Goal: Subscribe to service/newsletter

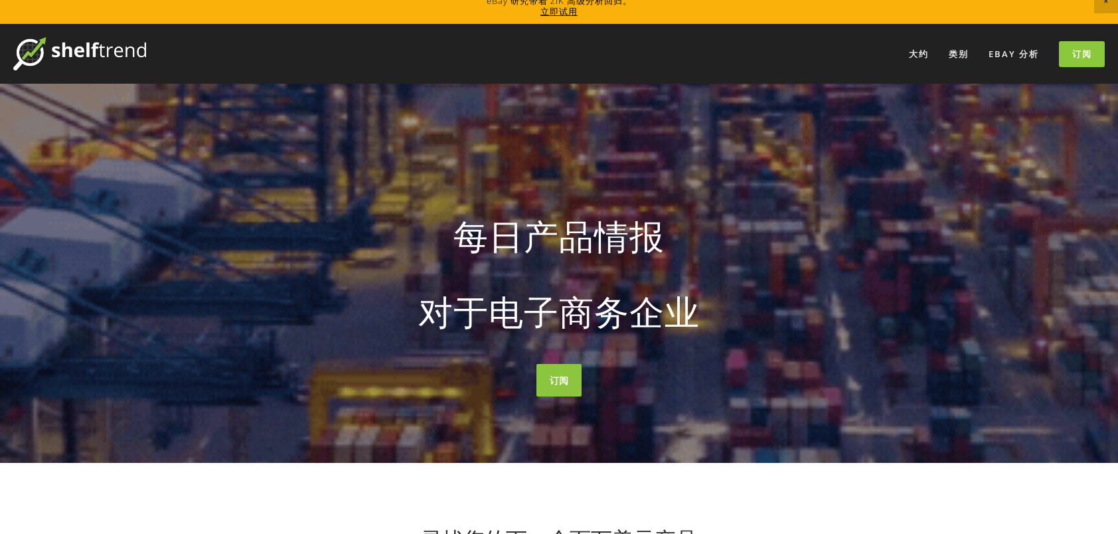
scroll to position [332, 0]
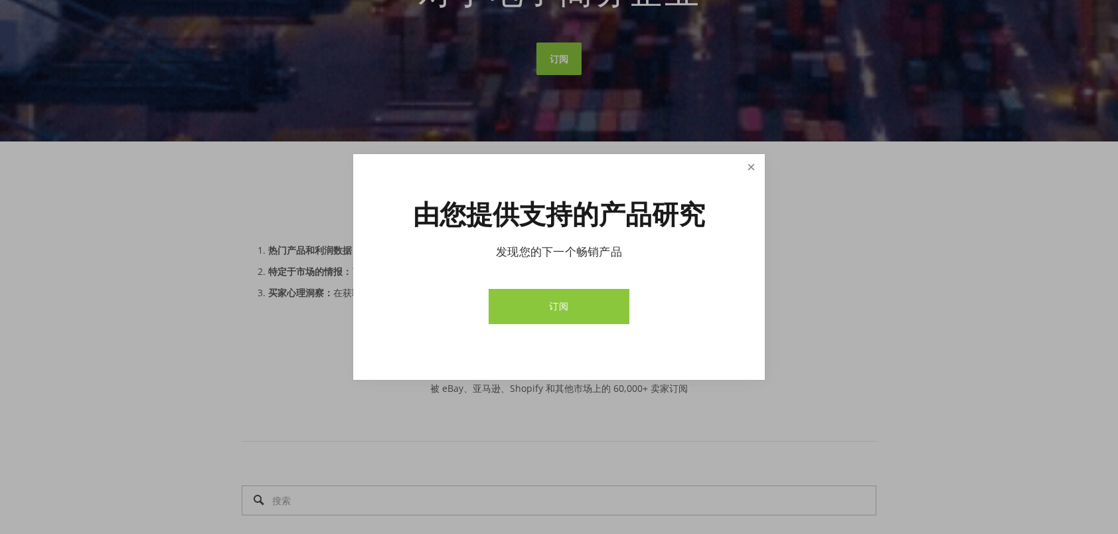
click at [753, 159] on link "关闭" at bounding box center [750, 167] width 23 height 23
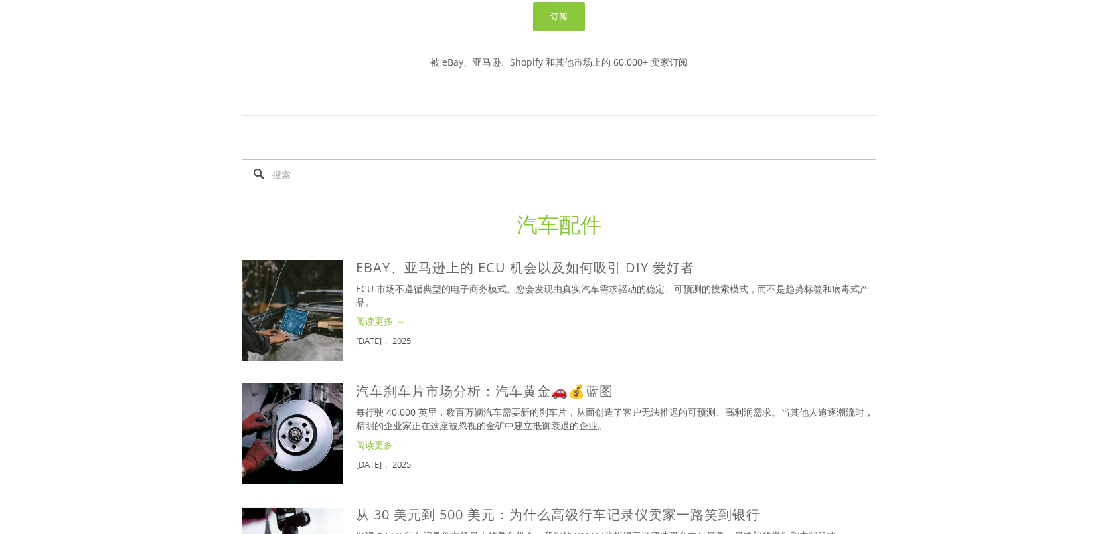
scroll to position [664, 0]
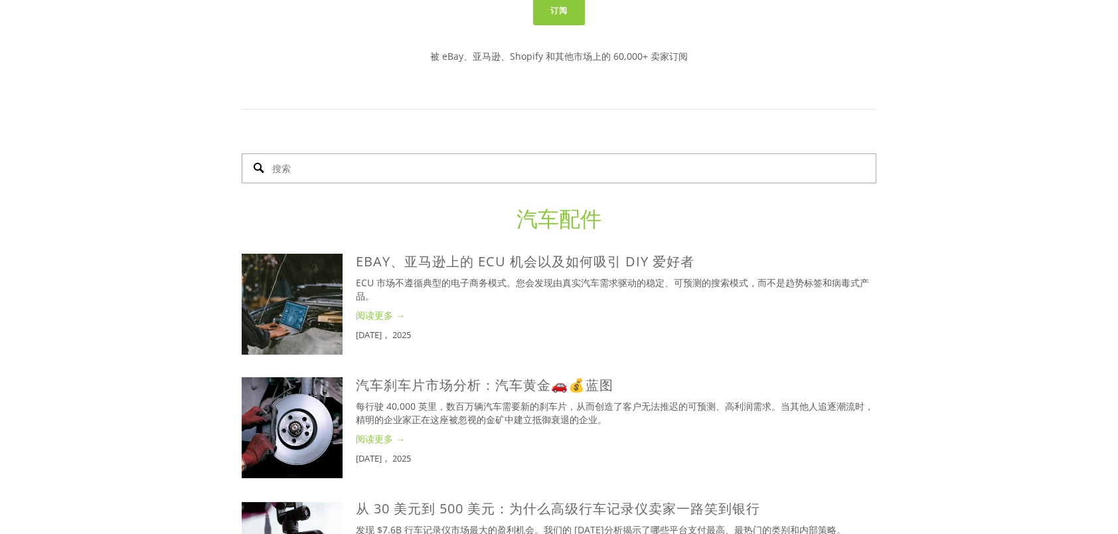
click at [350, 169] on input "搜索" at bounding box center [559, 168] width 634 height 30
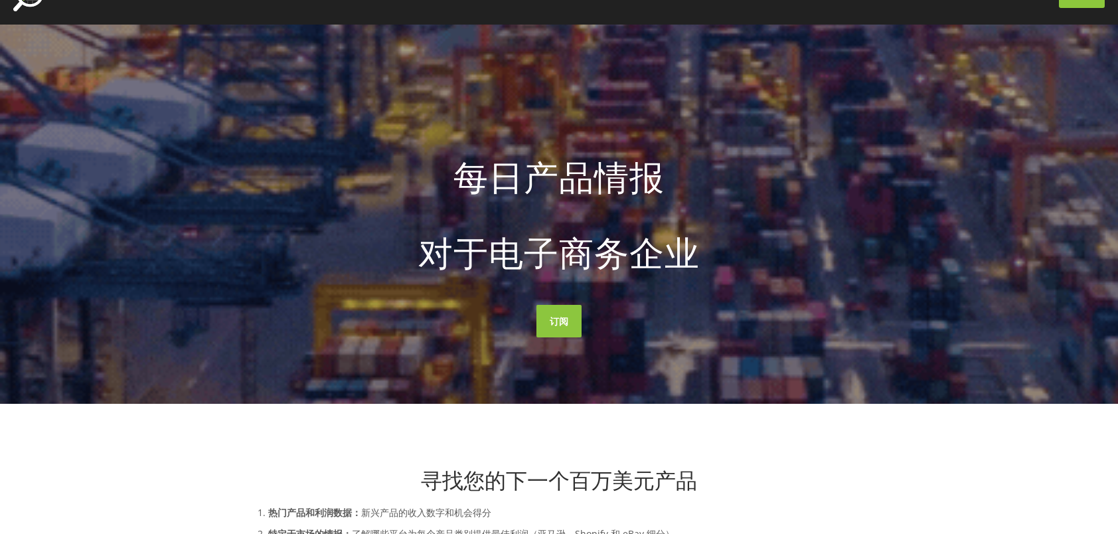
scroll to position [0, 0]
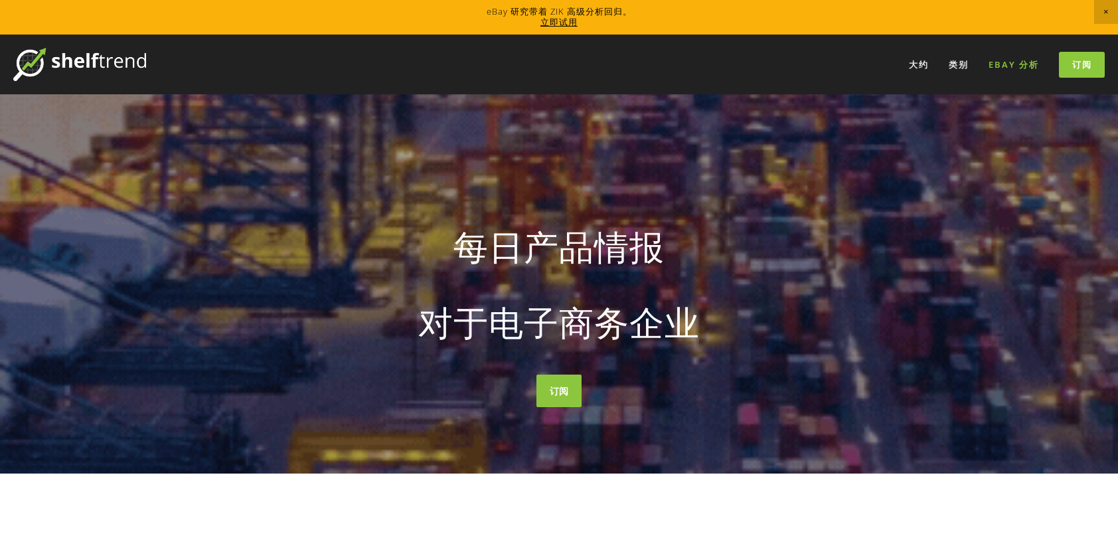
click at [1024, 65] on link "eBay 分析" at bounding box center [1014, 65] width 68 height 22
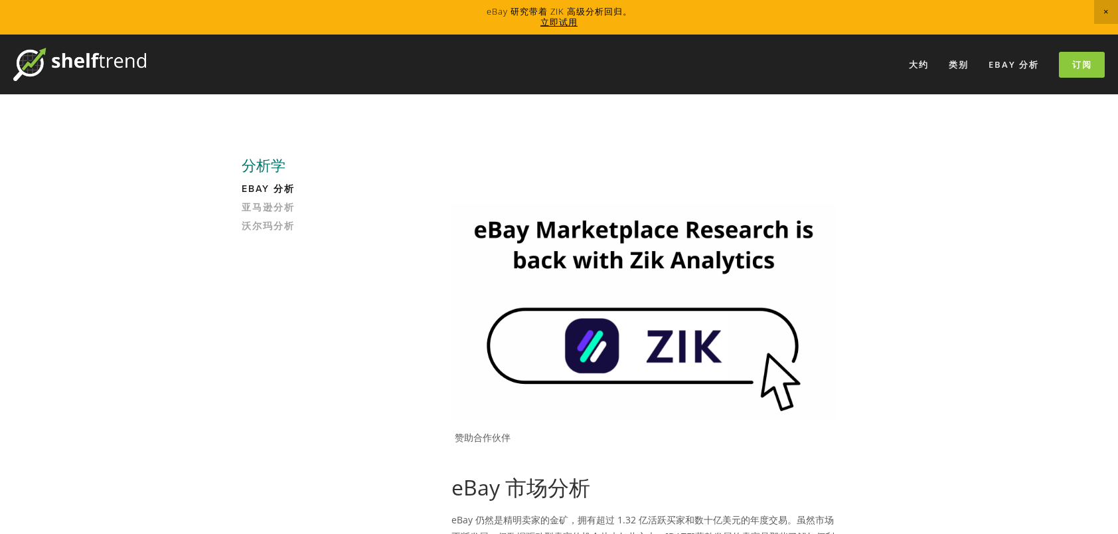
click at [606, 344] on img at bounding box center [643, 311] width 384 height 216
click at [1074, 63] on link "订阅" at bounding box center [1082, 65] width 46 height 26
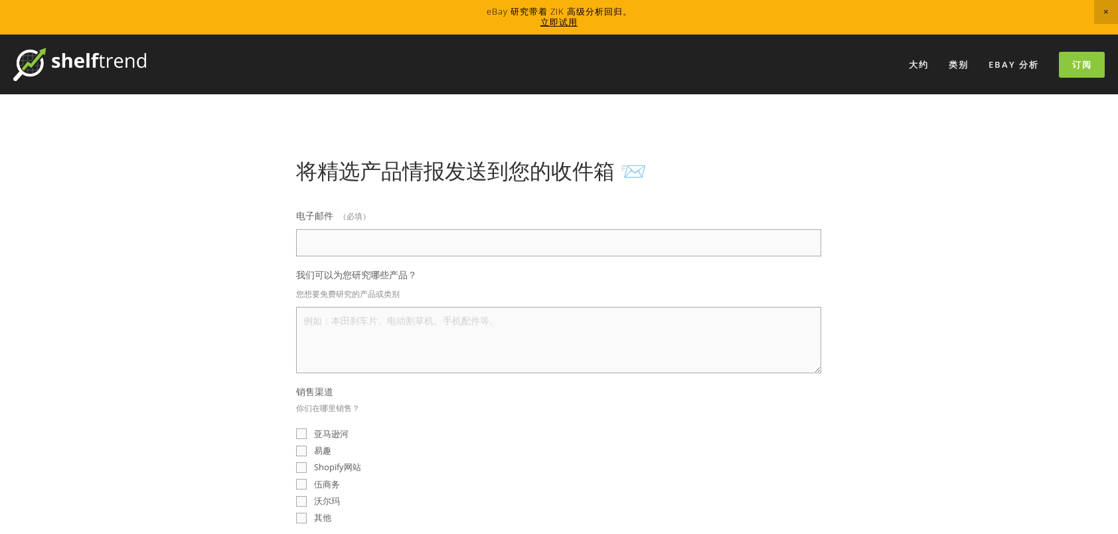
click at [749, 169] on h1 "将精选产品情报发送到您的收件箱 📨" at bounding box center [558, 170] width 525 height 25
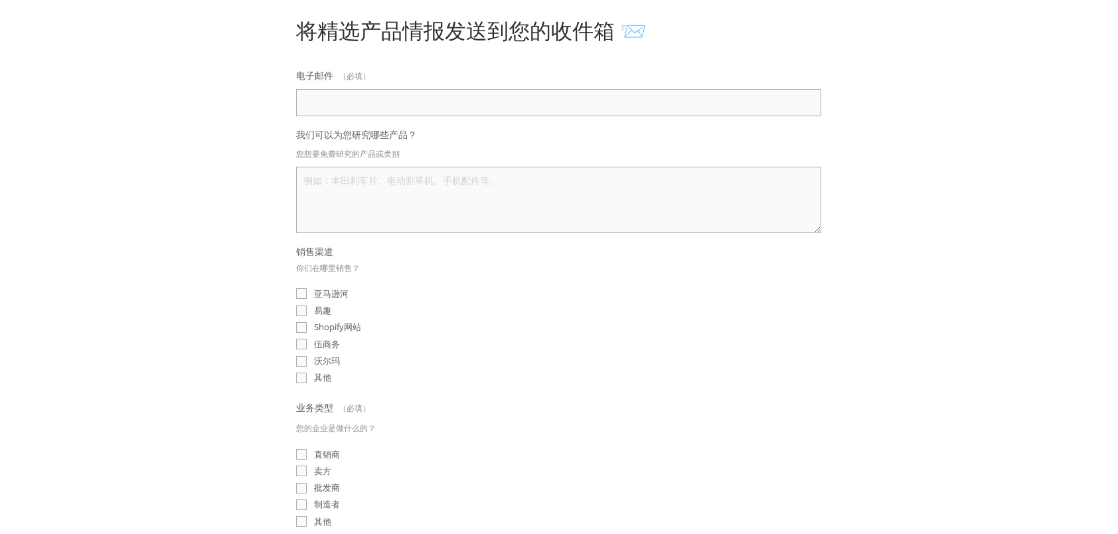
scroll to position [199, 0]
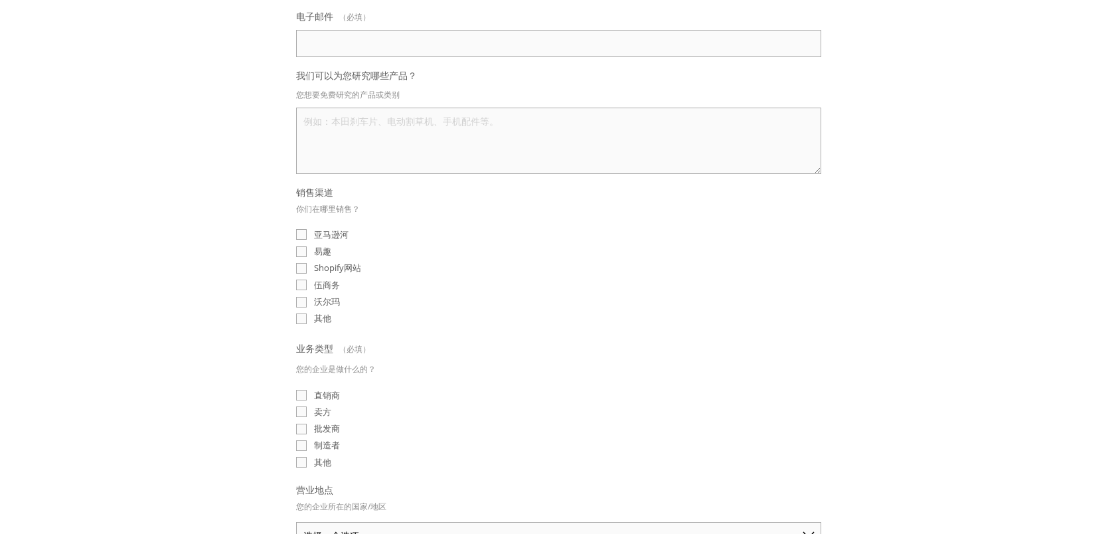
click at [309, 252] on label "易趣" at bounding box center [313, 251] width 35 height 13
click at [307, 252] on input "易趣" at bounding box center [301, 251] width 11 height 11
checkbox input "true"
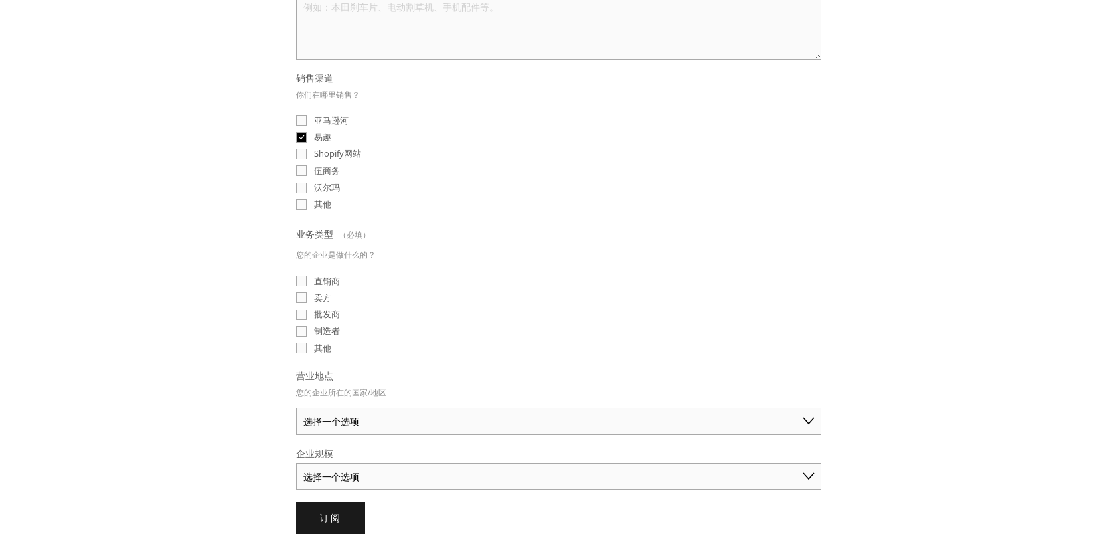
scroll to position [332, 0]
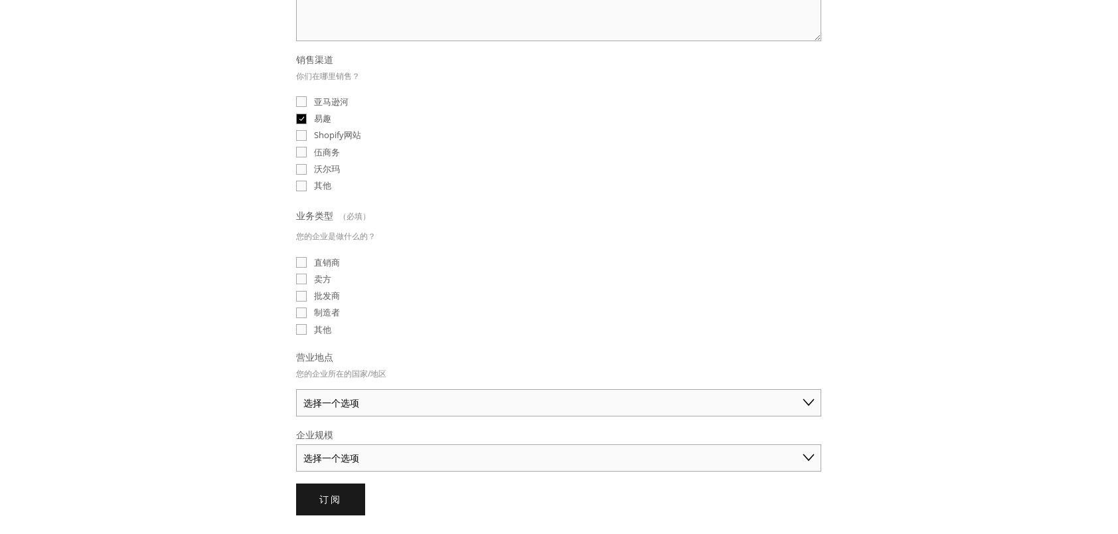
click at [336, 261] on span "直销商" at bounding box center [327, 262] width 26 height 13
click at [307, 261] on input "直销商" at bounding box center [301, 262] width 11 height 11
checkbox input "true"
click at [324, 276] on span "卖方" at bounding box center [322, 279] width 17 height 13
click at [307, 276] on input "卖方" at bounding box center [301, 278] width 11 height 11
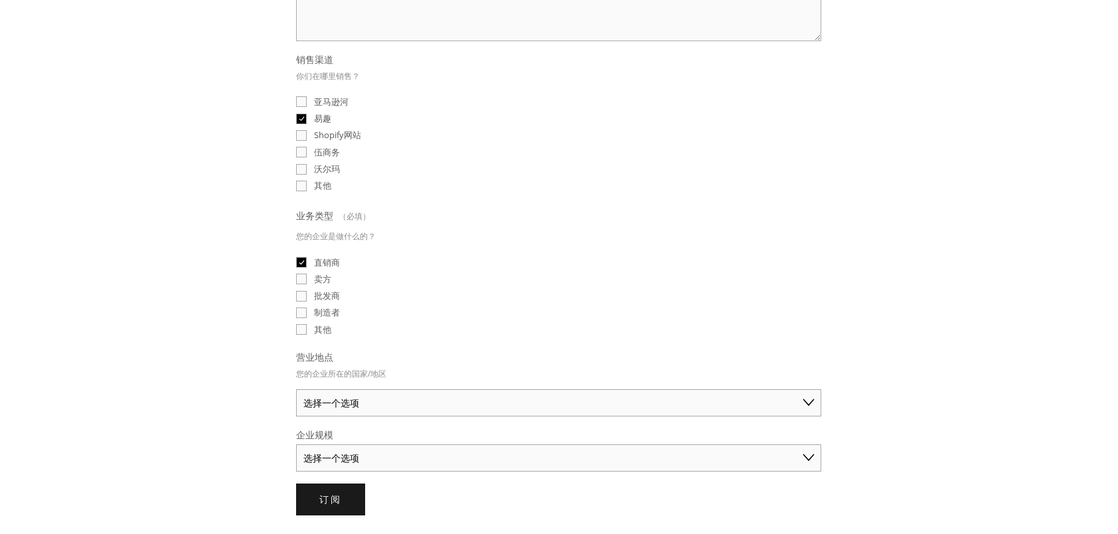
checkbox input "true"
click at [341, 256] on div "直销商" at bounding box center [558, 262] width 525 height 13
click at [338, 256] on span "直销商" at bounding box center [327, 262] width 26 height 13
click at [307, 257] on input "直销商" at bounding box center [301, 262] width 11 height 11
click at [337, 263] on span "直销商" at bounding box center [327, 262] width 26 height 13
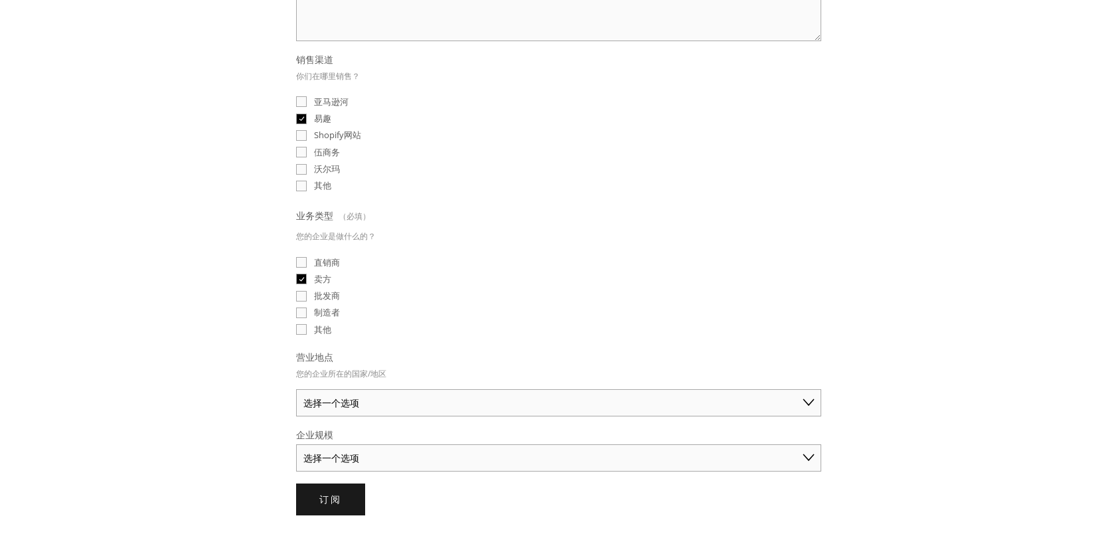
click at [307, 263] on input "直销商" at bounding box center [301, 262] width 11 height 11
checkbox input "true"
click at [323, 279] on span "卖方" at bounding box center [322, 279] width 17 height 13
click at [307, 279] on input "卖方" at bounding box center [301, 278] width 11 height 11
checkbox input "false"
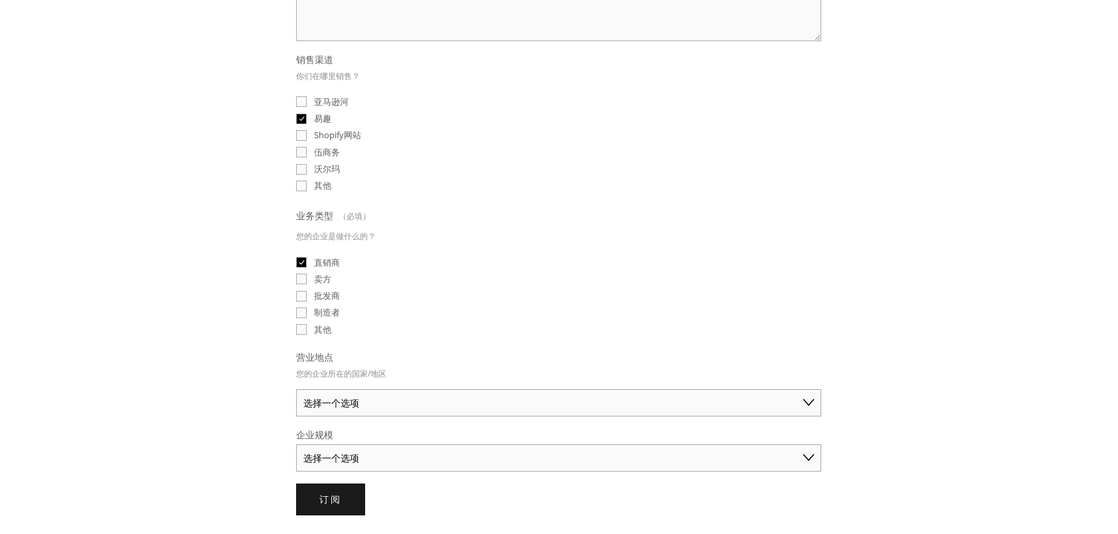
click at [406, 404] on select "选择一个选项 澳大利亚 美国 英国 中国 日本 德国 加拿大 其他" at bounding box center [558, 402] width 525 height 27
click at [394, 397] on select "选择一个选项 澳大利亚 美国 英国 中国 日本 德国 加拿大 其他" at bounding box center [558, 402] width 525 height 27
click at [400, 394] on select "选择一个选项 澳大利亚 美国 英国 中国 日本 德国 加拿大 其他" at bounding box center [558, 402] width 525 height 27
select select "United Kingdom"
click at [296, 389] on select "选择一个选项 澳大利亚 美国 英国 中国 日本 德国 加拿大 其他" at bounding box center [558, 402] width 525 height 27
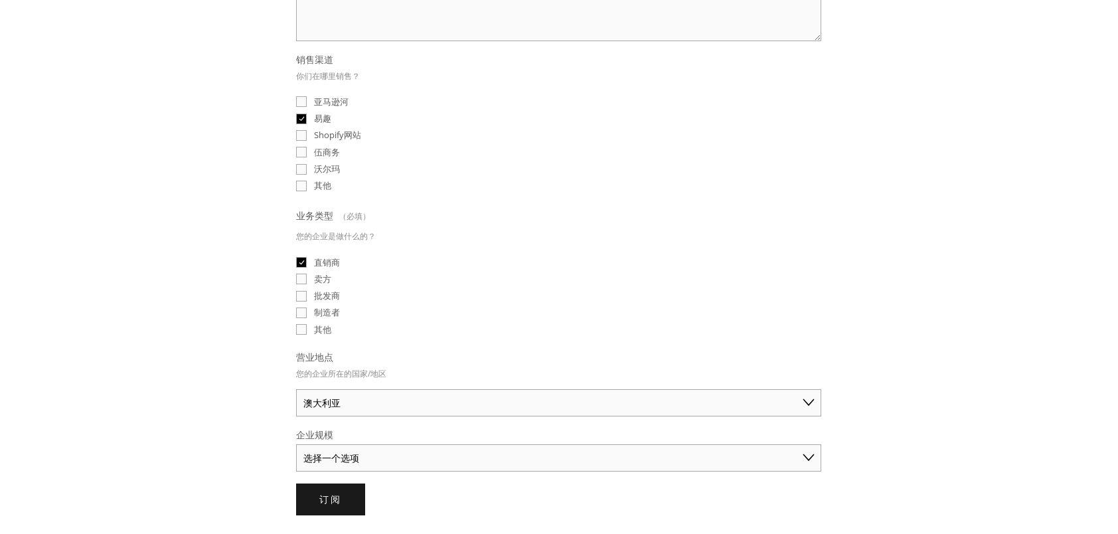
click at [381, 451] on select "选择一个选项 独商（年销售额低于 50 美元） 小型企业（年销售额 50 美元 - 250 美元） 已建立的业务（年销售额超过 250 美元）" at bounding box center [558, 457] width 525 height 27
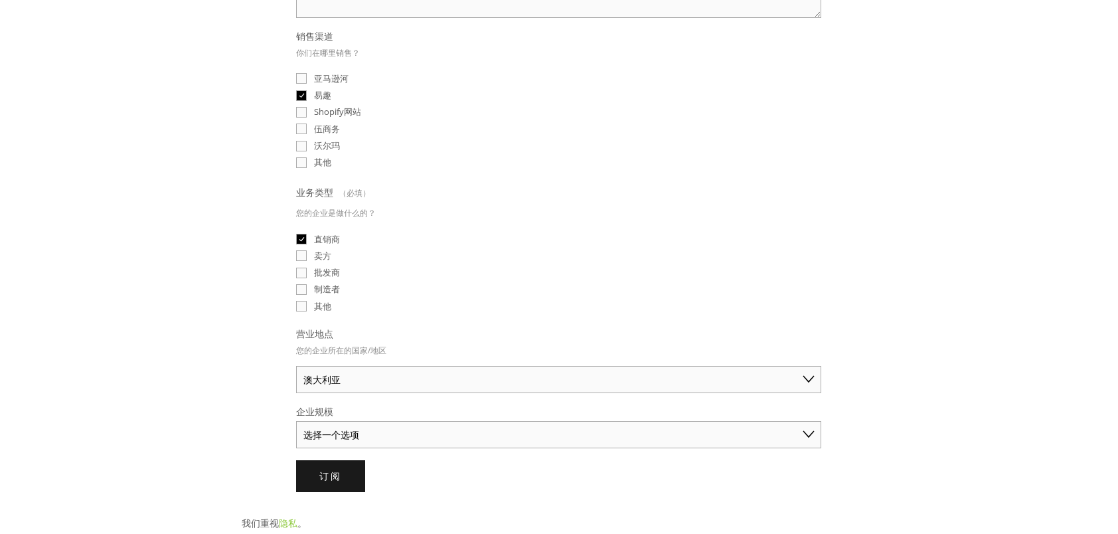
scroll to position [398, 0]
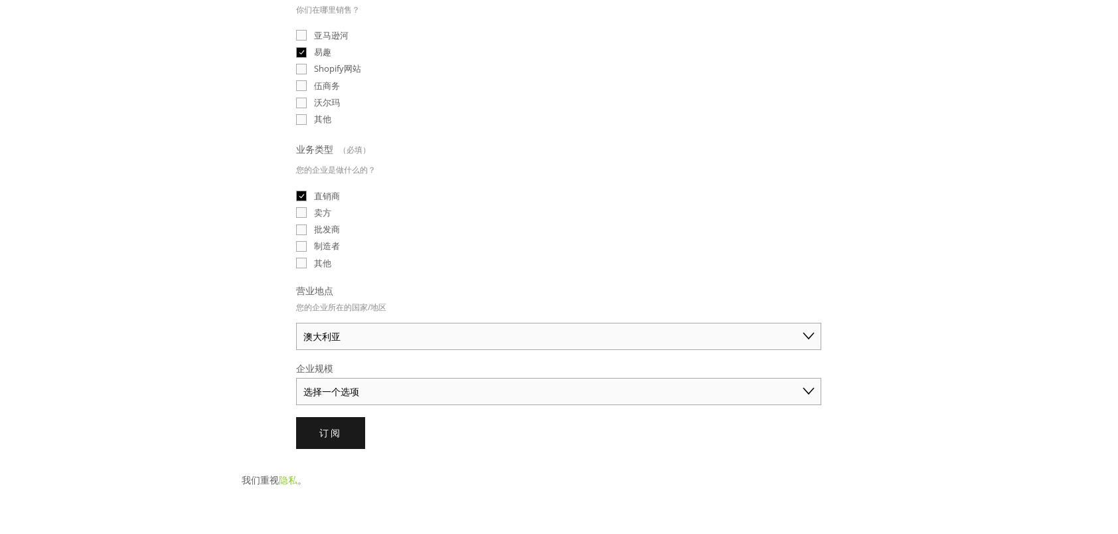
click at [418, 392] on select "选择一个选项 独商（年销售额低于 50 美元） 小型企业（年销售额 50 美元 - 250 美元） 已建立的业务（年销售额超过 250 美元）" at bounding box center [558, 391] width 525 height 27
click at [296, 378] on select "选择一个选项 独商（年销售额低于 50 美元） 小型企业（年销售额 50 美元 - 250 美元） 已建立的业务（年销售额超过 250 美元）" at bounding box center [558, 391] width 525 height 27
click at [527, 381] on select "独商（年销售额低于 50 美元） 小型企业（年销售额 50 美元 - 250 美元） 已建立的业务（年销售额超过 250 美元）" at bounding box center [558, 391] width 525 height 27
select select "Solo Merchant (under $50K annual sales)"
click at [296, 378] on select "独商（年销售额低于 50 美元） 小型企业（年销售额 50 美元 - 250 美元） 已建立的业务（年销售额超过 250 美元）" at bounding box center [558, 391] width 525 height 27
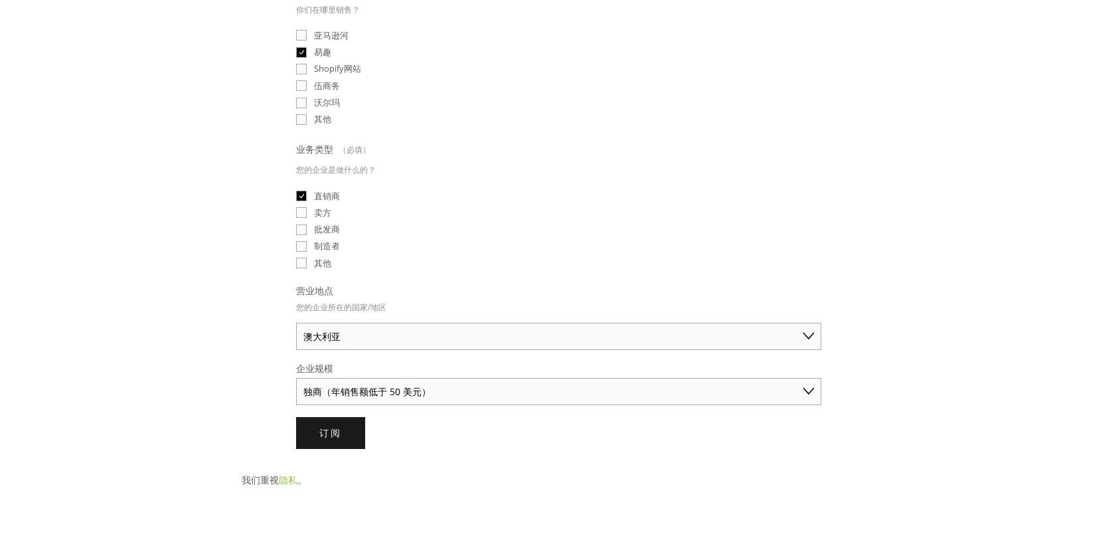
click at [539, 286] on fieldset "营业地点 您的企业所在的国家/地区 澳大利亚 美国 英国 中国 日本 德国 加拿大 其他" at bounding box center [558, 317] width 525 height 66
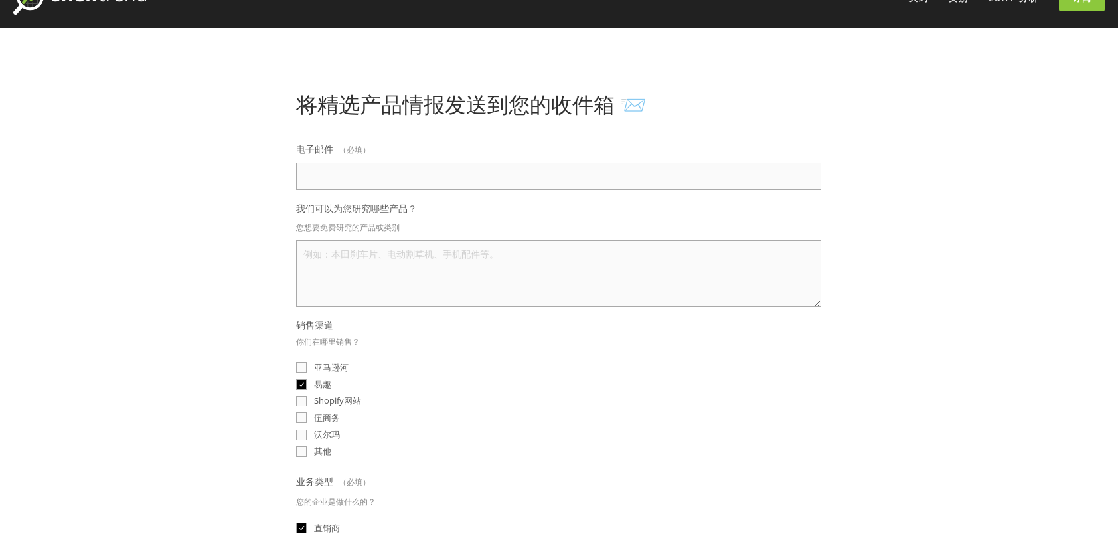
click at [445, 146] on label "电子邮件 （必填）" at bounding box center [558, 151] width 525 height 23
click at [445, 163] on input "电子邮件 （必填）" at bounding box center [558, 176] width 525 height 27
click at [420, 169] on input "电子邮件 （必填）" at bounding box center [558, 176] width 525 height 27
type input "wutiaosm@163.com"
click at [413, 263] on textarea "我们可以为您研究哪些产品？" at bounding box center [558, 273] width 525 height 66
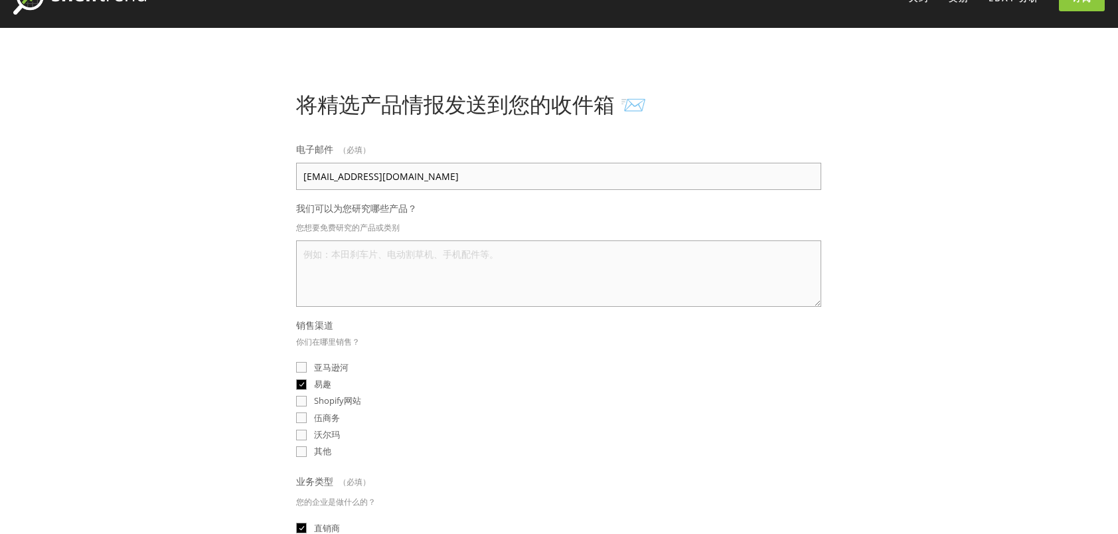
click at [438, 257] on textarea "我们可以为您研究哪些产品？" at bounding box center [558, 273] width 525 height 66
click at [411, 258] on textarea "我们可以为您研究哪些产品？" at bounding box center [558, 273] width 525 height 66
